Goal: Book appointment/travel/reservation

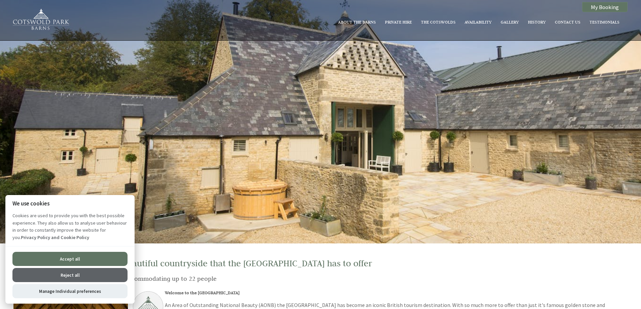
click at [87, 263] on button "Accept all" at bounding box center [69, 259] width 115 height 14
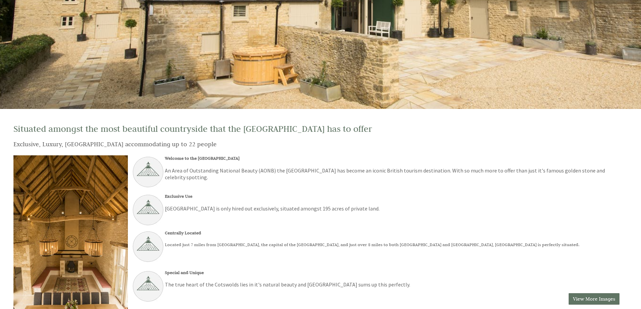
scroll to position [235, 0]
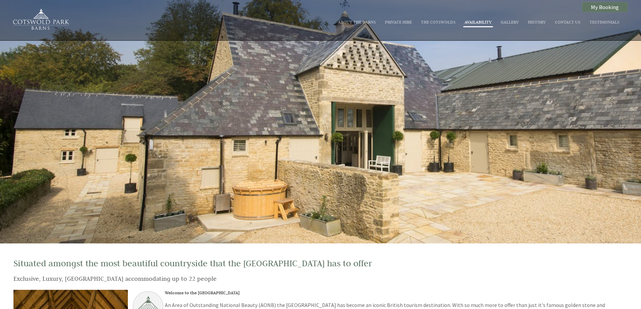
click at [483, 20] on link "Availability" at bounding box center [478, 21] width 27 height 5
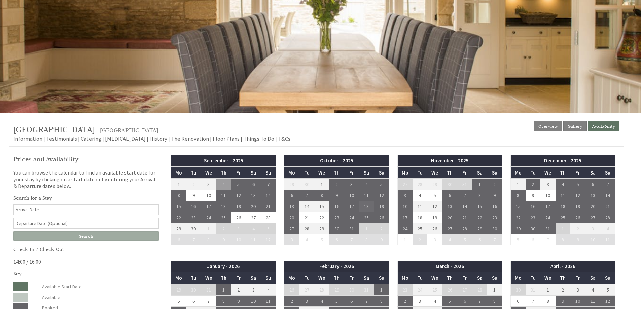
scroll to position [168, 0]
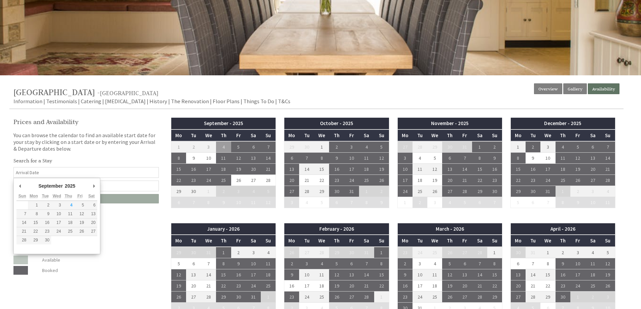
click at [68, 172] on input "Date" at bounding box center [85, 172] width 145 height 11
type input "27/10/2025"
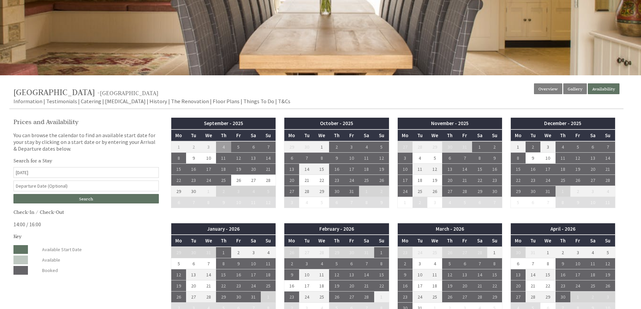
click at [67, 180] on form "Search for a Stay 27/10/2025 Search" at bounding box center [85, 180] width 145 height 46
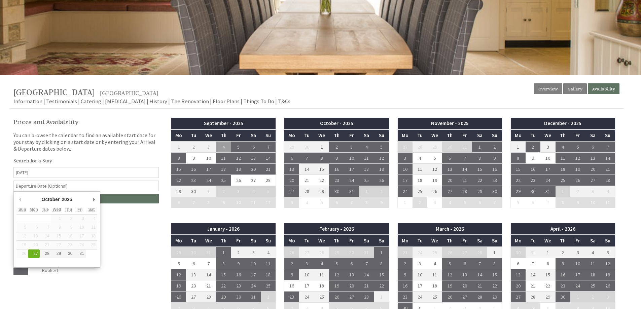
click at [66, 185] on input "text" at bounding box center [85, 186] width 145 height 11
type input "31/10/2025"
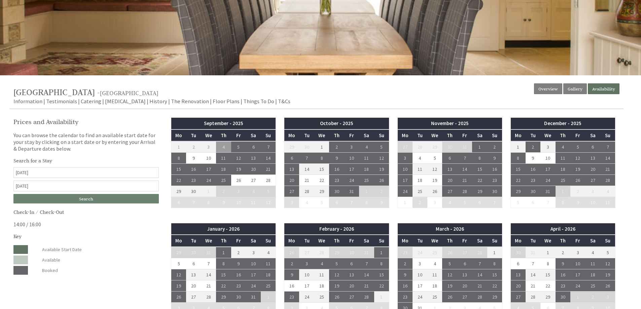
click at [84, 199] on input "Search" at bounding box center [85, 198] width 145 height 9
